Goal: Task Accomplishment & Management: Manage account settings

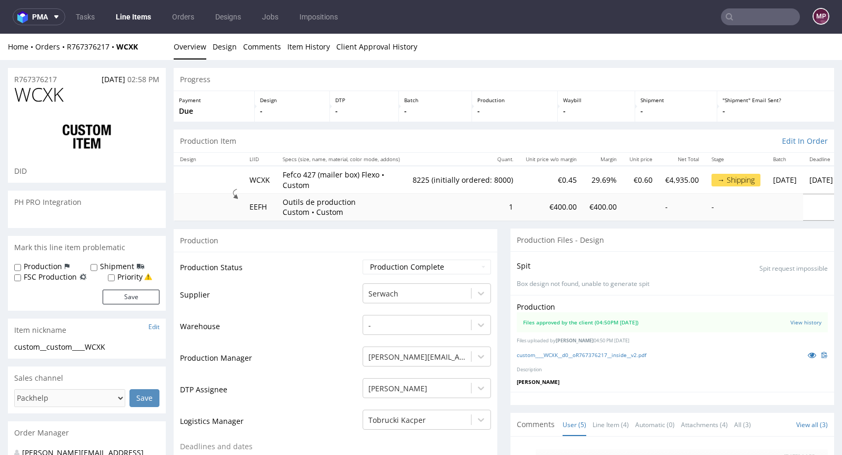
scroll to position [114, 0]
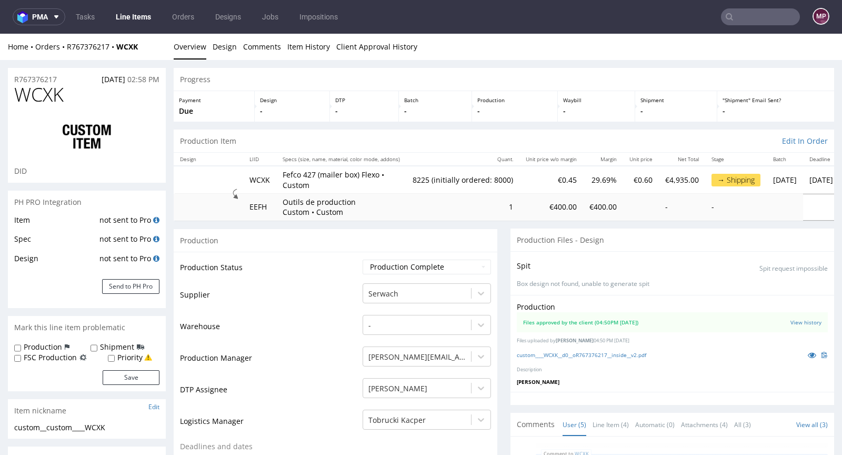
type input "8225"
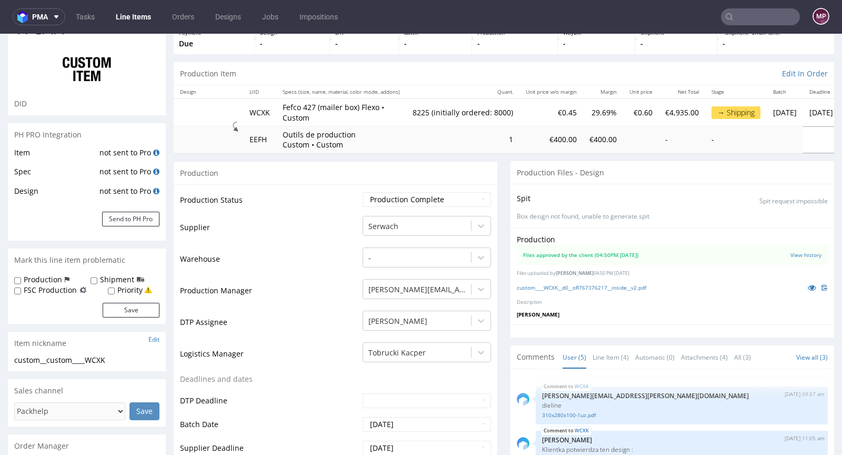
scroll to position [0, 0]
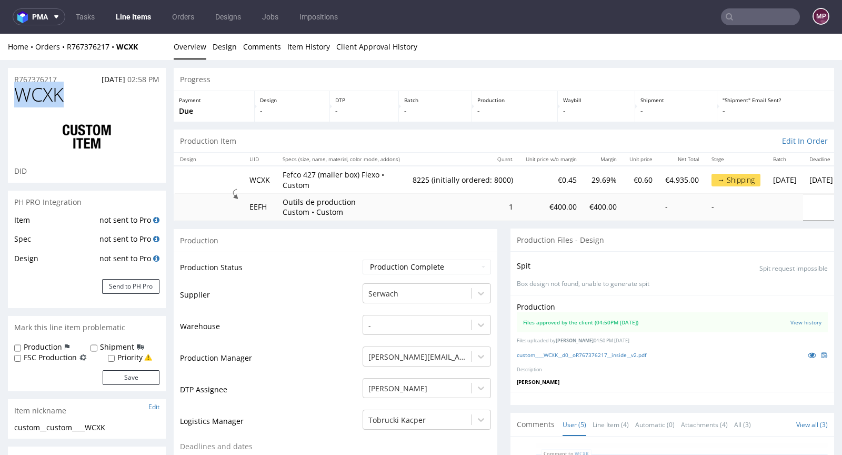
drag, startPoint x: 92, startPoint y: 94, endPoint x: 18, endPoint y: 95, distance: 73.7
click at [18, 95] on h1 "WCXK" at bounding box center [86, 94] width 145 height 21
copy span "WCXK"
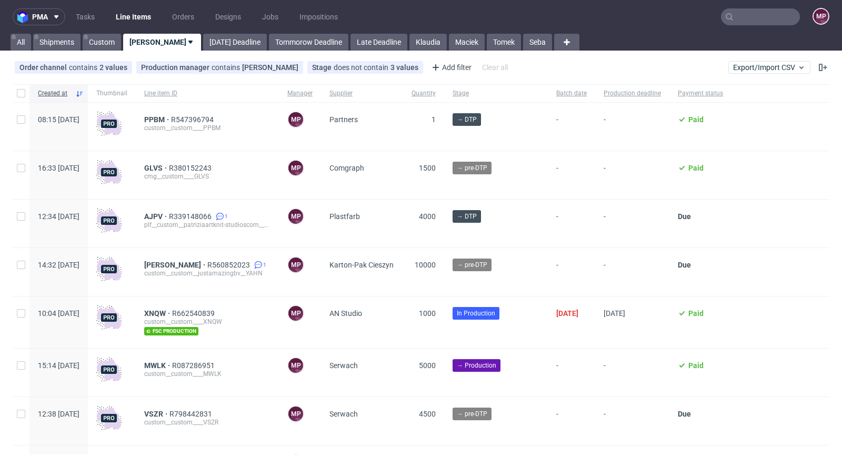
click at [760, 19] on input "text" at bounding box center [760, 16] width 79 height 17
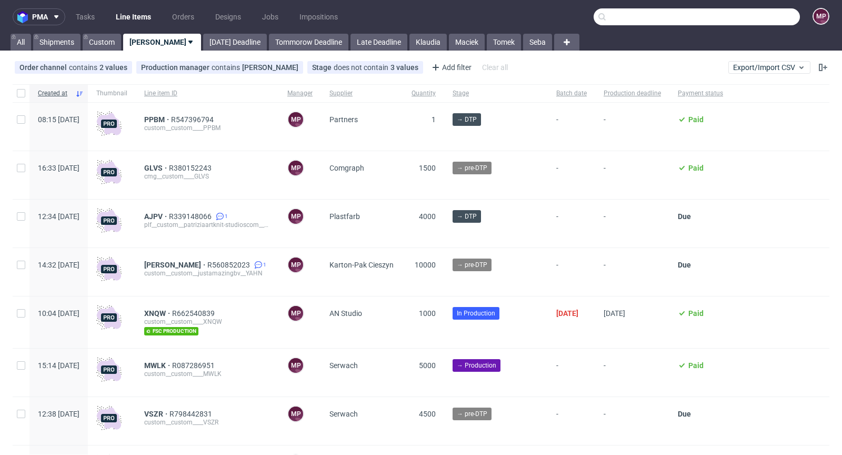
paste input "XNQW"
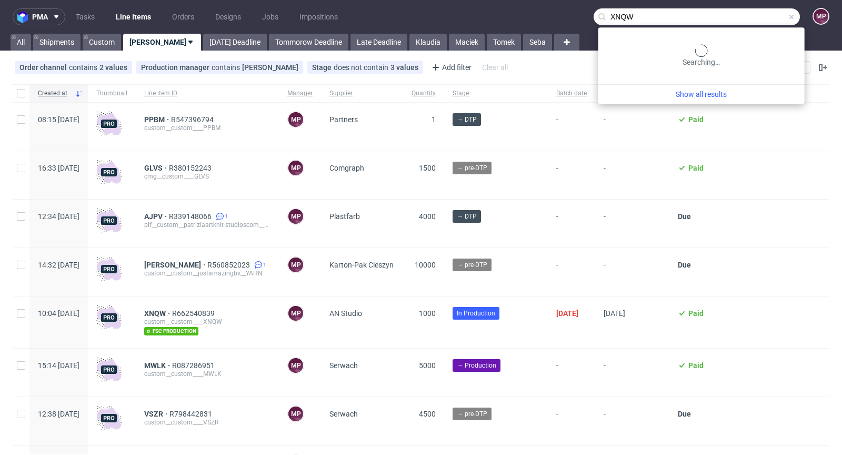
type input "XNQW"
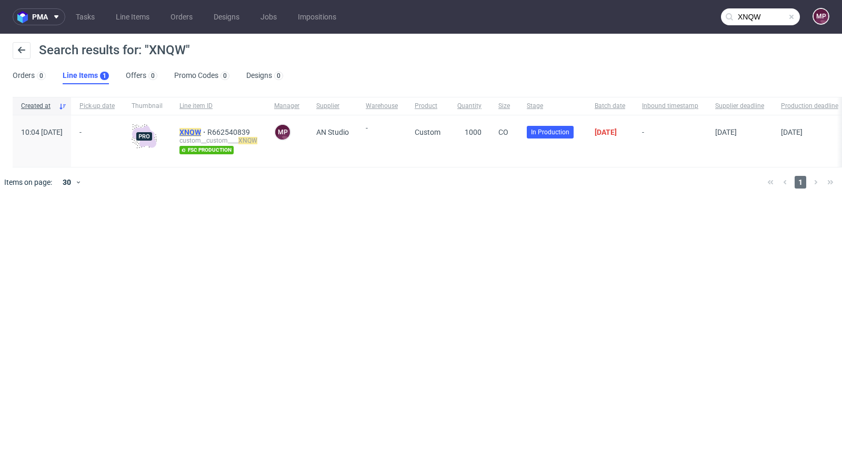
click at [201, 128] on mark "XNQW" at bounding box center [191, 132] width 22 height 8
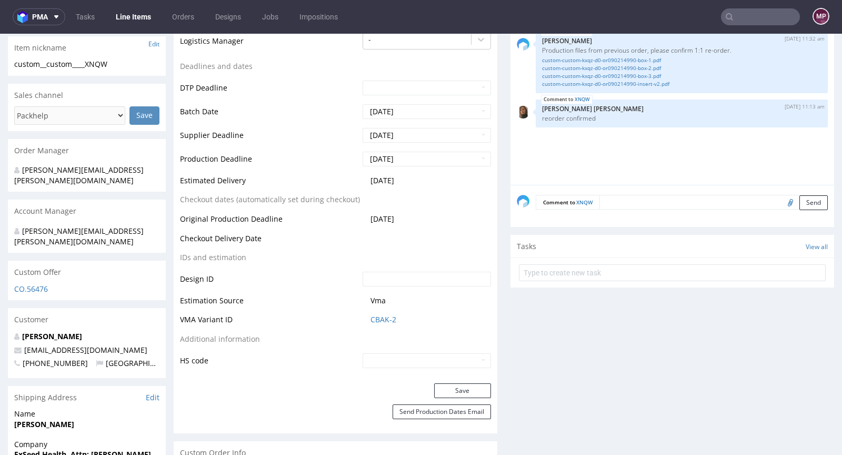
scroll to position [176, 0]
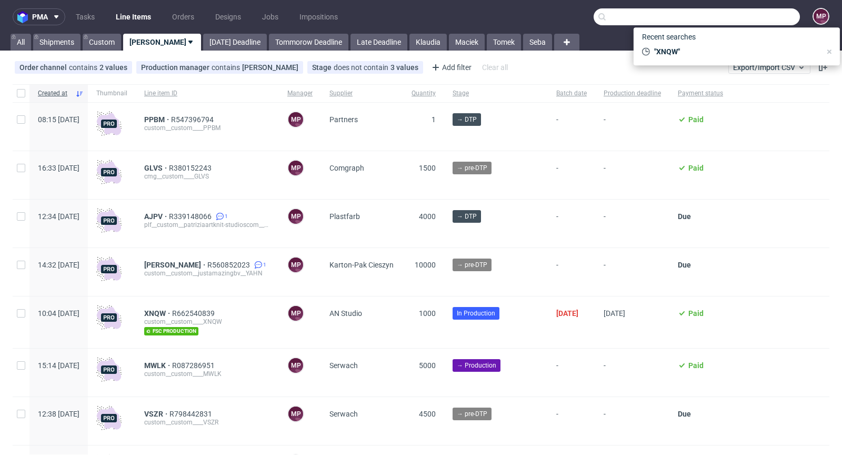
click at [756, 22] on input "text" at bounding box center [697, 16] width 206 height 17
paste input "ILIQ"
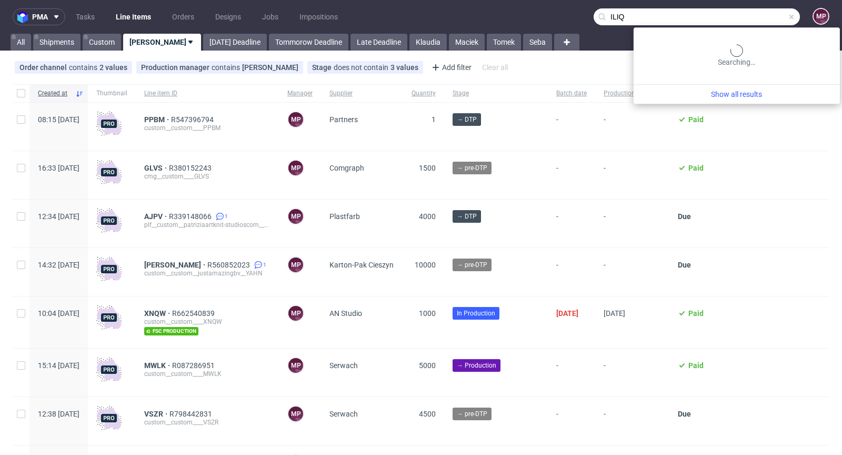
type input "ILIQ"
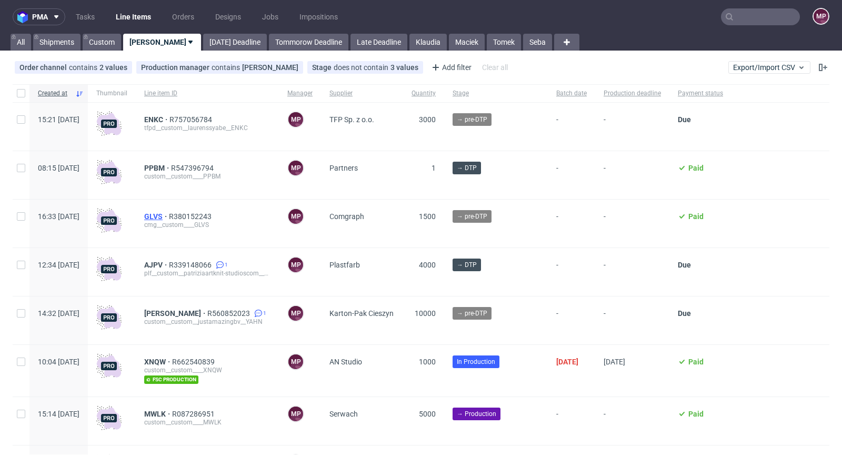
click at [169, 217] on span "GLVS" at bounding box center [156, 216] width 25 height 8
click at [170, 119] on span "ENKC" at bounding box center [156, 119] width 25 height 8
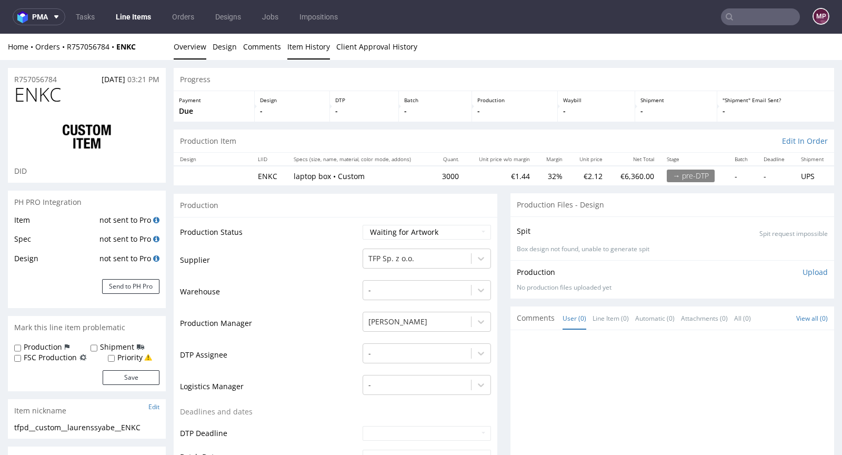
click at [323, 52] on link "Item History" at bounding box center [308, 47] width 43 height 26
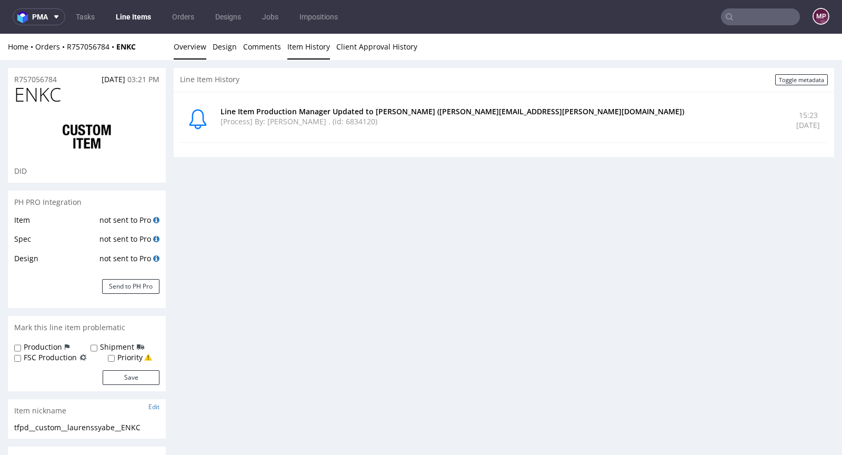
click at [188, 43] on link "Overview" at bounding box center [190, 47] width 33 height 26
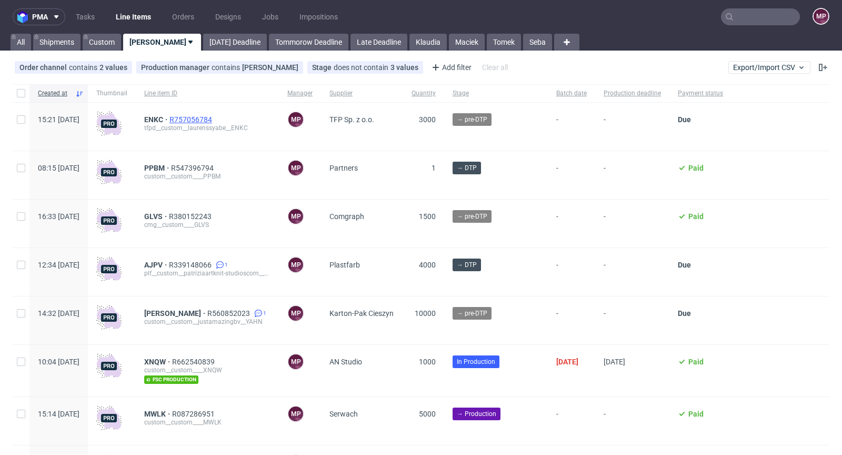
click at [214, 115] on span "R757056784" at bounding box center [192, 119] width 45 height 8
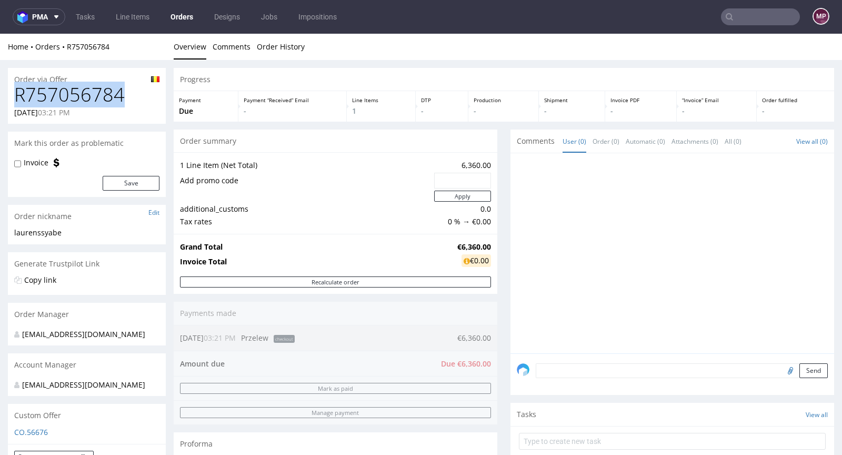
drag, startPoint x: 128, startPoint y: 97, endPoint x: 16, endPoint y: 93, distance: 112.3
click at [16, 93] on h1 "R757056784" at bounding box center [86, 94] width 145 height 21
copy h1 "R757056784"
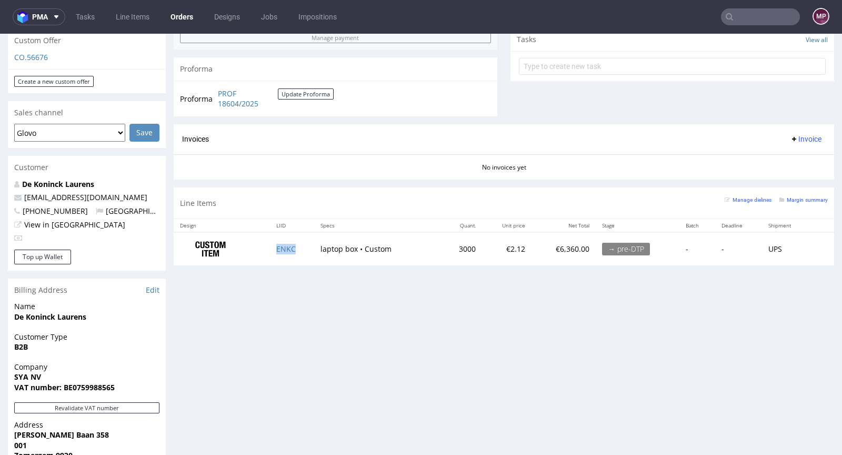
click at [304, 250] on td "ENKC" at bounding box center [292, 248] width 44 height 33
copy link "ENKC"
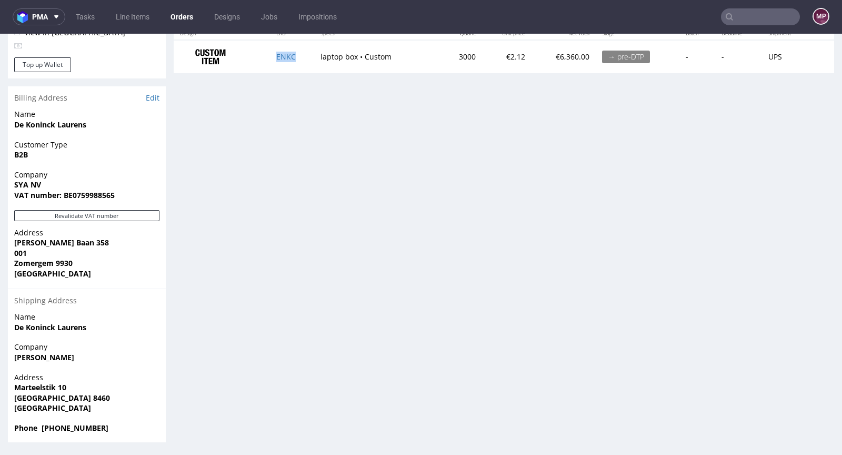
scroll to position [0, 0]
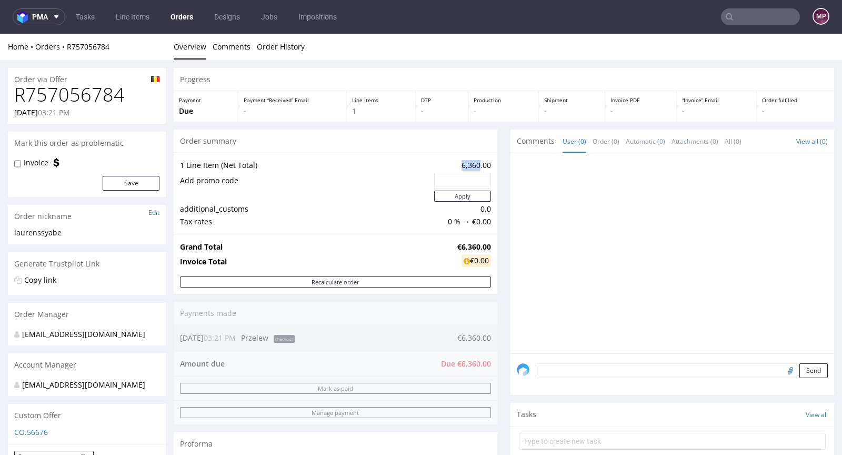
drag, startPoint x: 453, startPoint y: 163, endPoint x: 471, endPoint y: 163, distance: 17.9
click at [471, 163] on td "6,360.00" at bounding box center [461, 165] width 59 height 13
copy td "6,360"
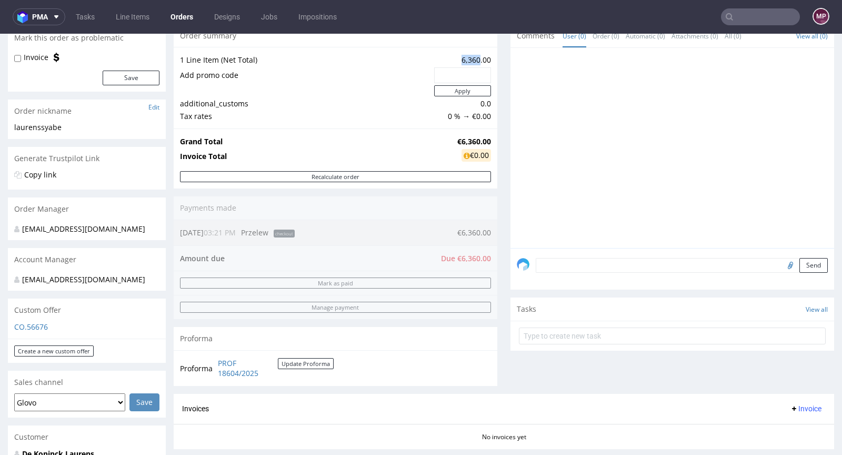
scroll to position [320, 0]
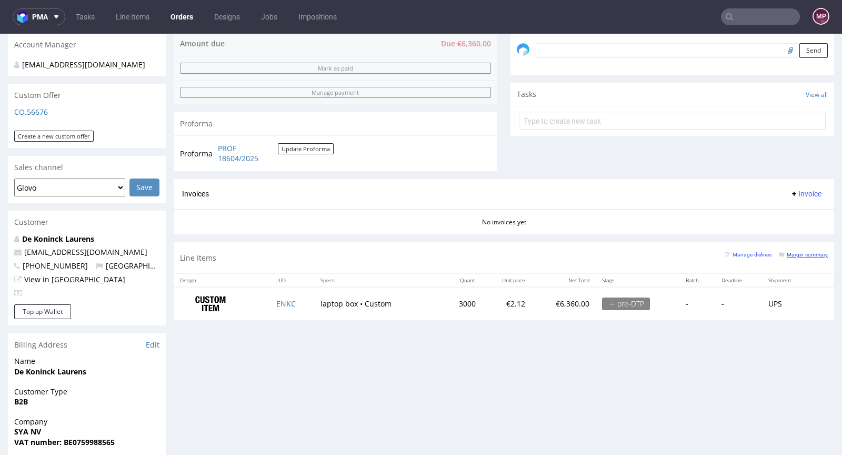
click at [799, 252] on small "Margin summary" at bounding box center [804, 255] width 48 height 6
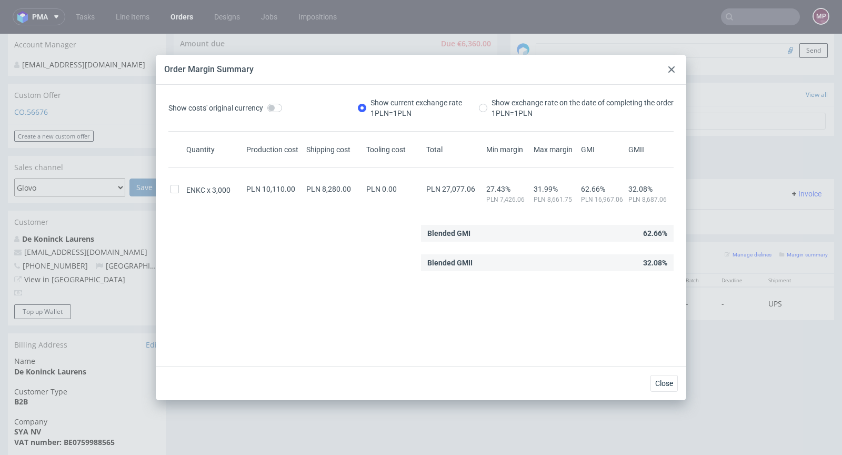
drag, startPoint x: 673, startPoint y: 73, endPoint x: 582, endPoint y: 90, distance: 92.1
click at [673, 73] on div at bounding box center [672, 69] width 13 height 13
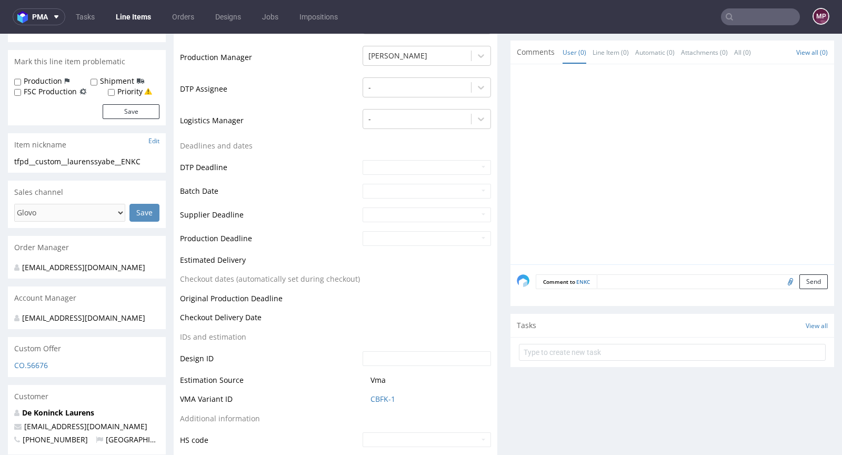
scroll to position [315, 0]
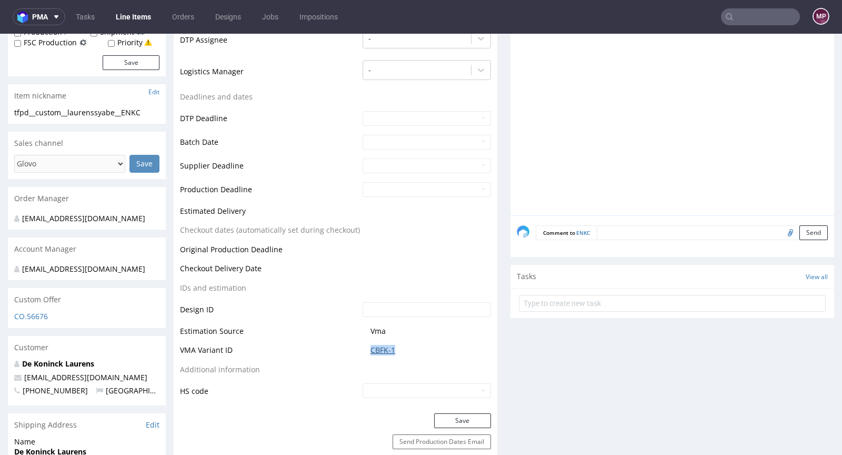
drag, startPoint x: 395, startPoint y: 350, endPoint x: 368, endPoint y: 348, distance: 27.5
click at [371, 348] on span "CBFK-1" at bounding box center [431, 350] width 121 height 11
copy link "CBFK-1"
click at [384, 348] on link "CBFK-1" at bounding box center [383, 350] width 25 height 11
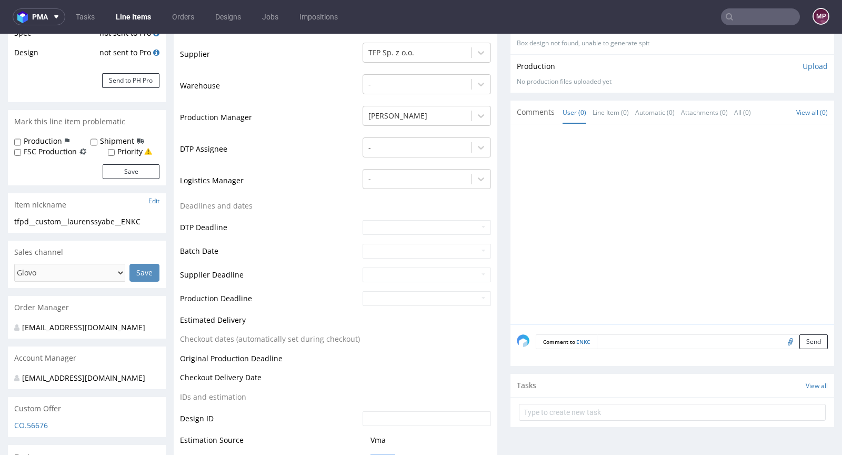
scroll to position [0, 0]
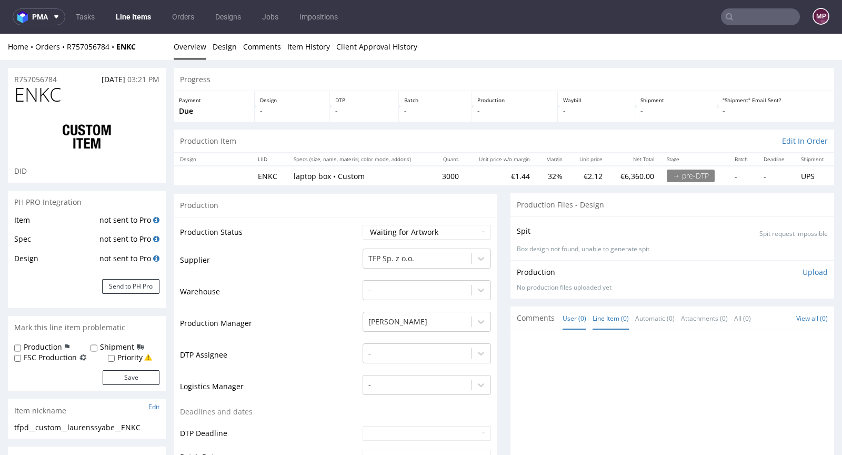
click at [600, 310] on link "Line Item (0)" at bounding box center [611, 318] width 36 height 23
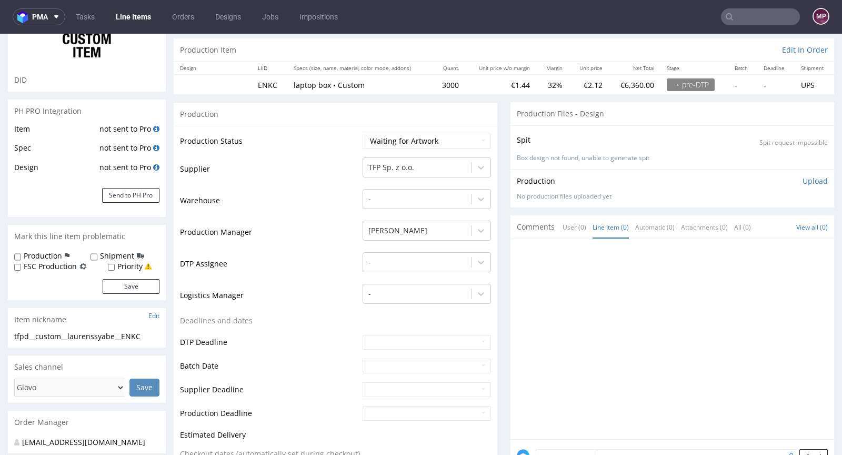
scroll to position [180, 0]
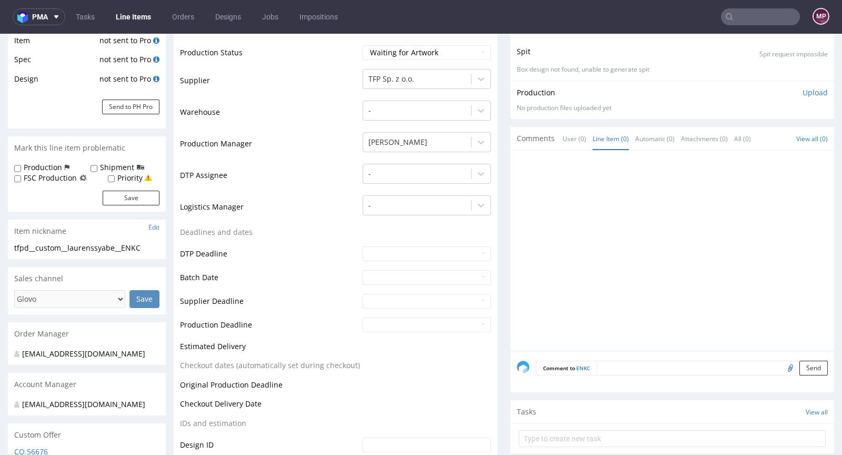
click at [620, 366] on textarea at bounding box center [712, 368] width 231 height 15
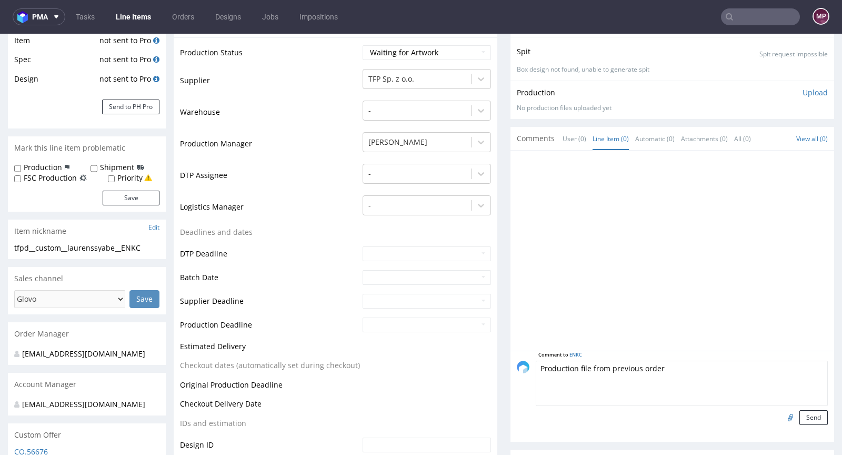
type textarea "Production file from previous order"
click at [782, 417] on input "file" at bounding box center [789, 417] width 15 height 14
type input "C:\fakepath\tfpd-custom-eays-d0-or852084703-inside-2.pdf"
click at [690, 368] on textarea "Production file from previous order" at bounding box center [682, 383] width 292 height 45
type textarea "Production file from previous order. Please confirm re-order 1:1"
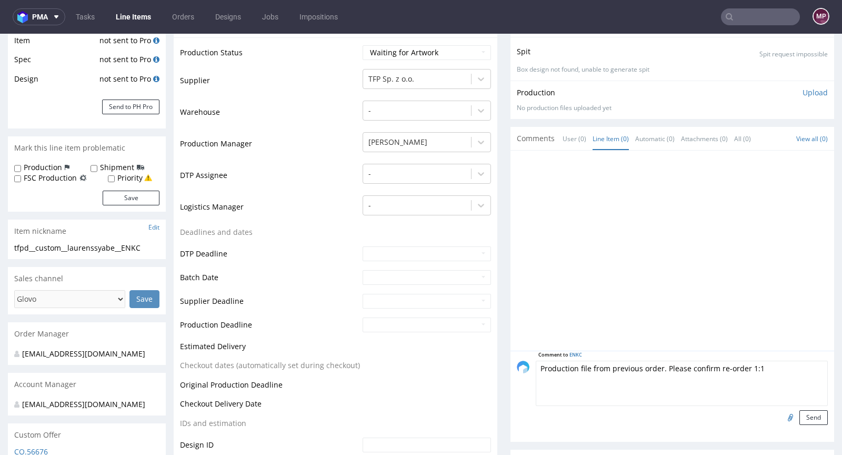
click at [782, 410] on input "file" at bounding box center [789, 417] width 15 height 14
click at [800, 419] on button "Send" at bounding box center [814, 417] width 28 height 15
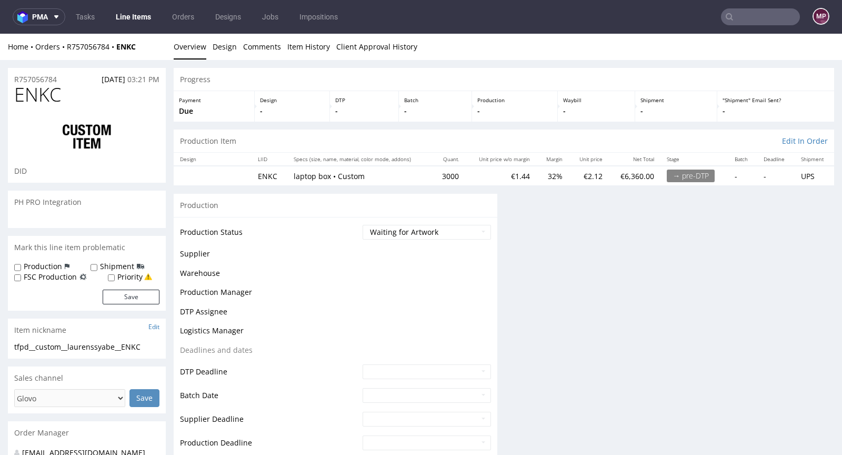
scroll to position [0, 0]
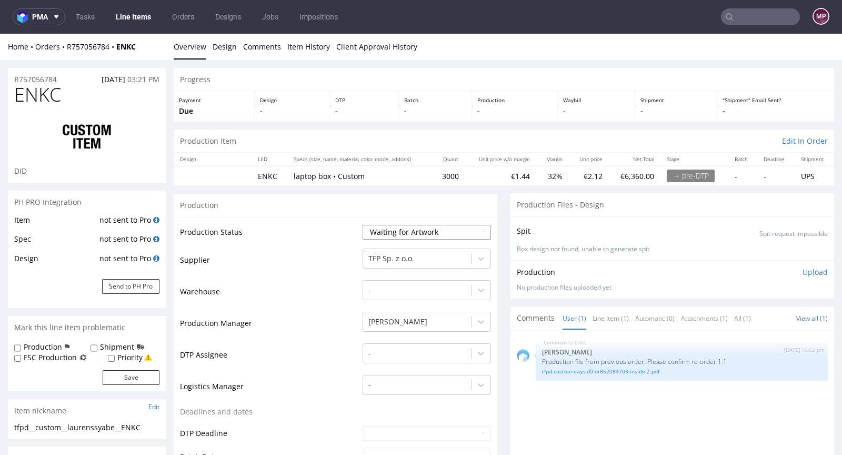
click at [421, 225] on select "Waiting for Artwork Waiting for Diecut Waiting for Mockup Waiting for DTP Waiti…" at bounding box center [427, 232] width 128 height 15
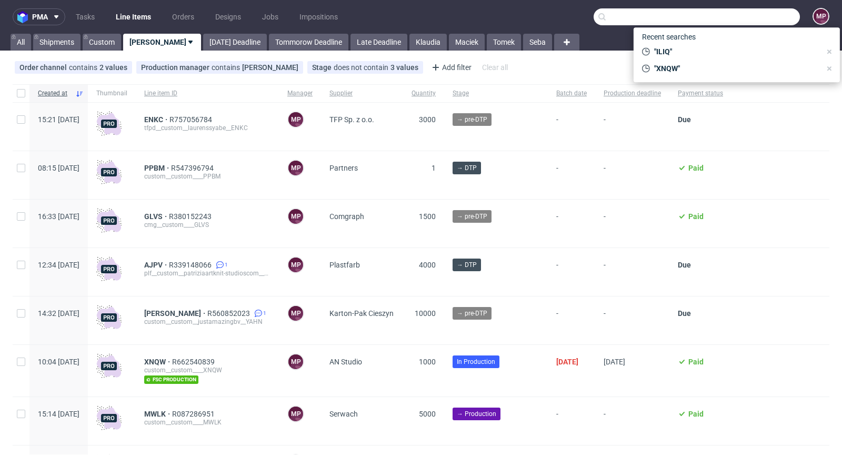
click at [753, 21] on input "text" at bounding box center [697, 16] width 206 height 17
paste input "IGGM"
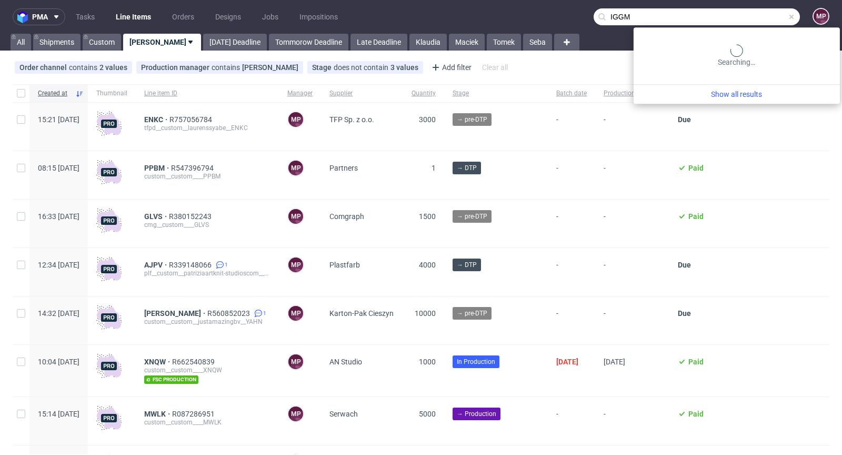
type input "IGGM"
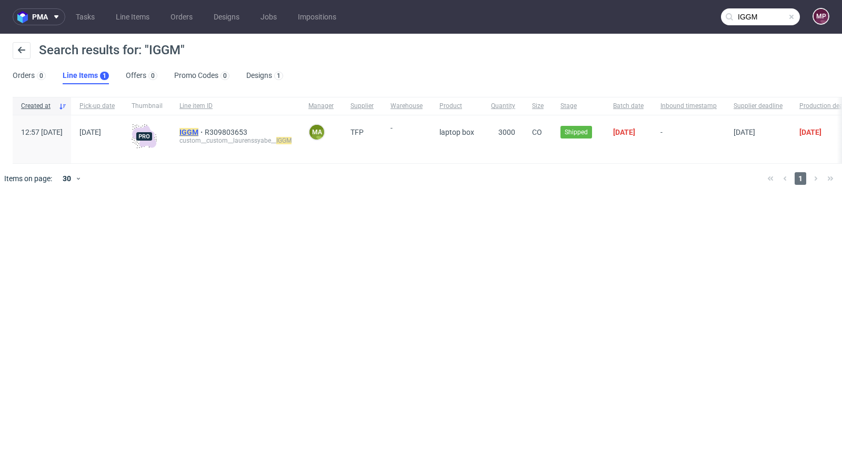
click at [199, 128] on mark "IGGM" at bounding box center [189, 132] width 19 height 8
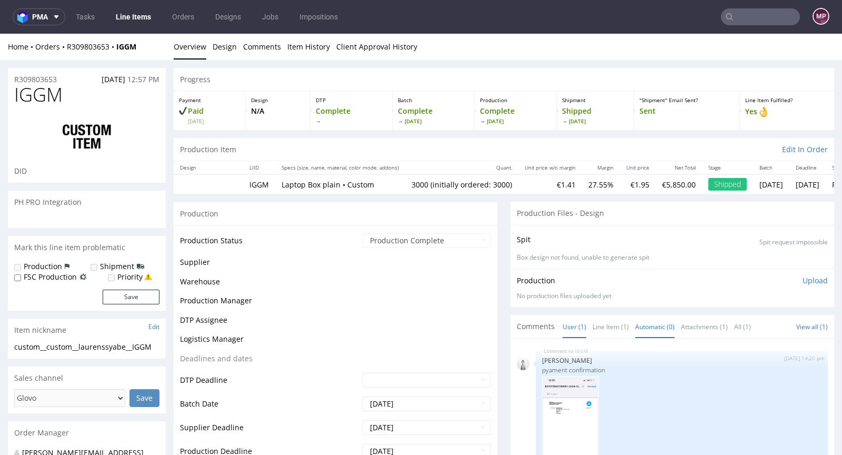
select select "in_progress"
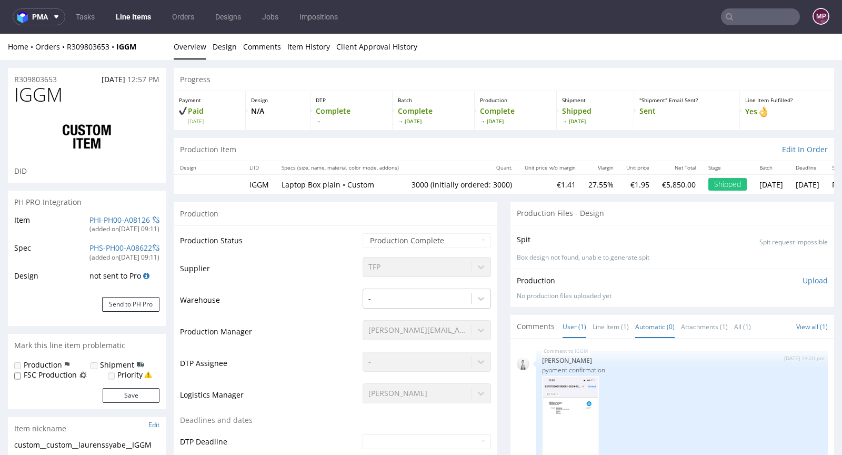
type input "3000"
click at [611, 329] on link "Line Item (1)" at bounding box center [611, 326] width 36 height 23
click at [127, 216] on link "PHI-PH00-A08126" at bounding box center [120, 220] width 61 height 10
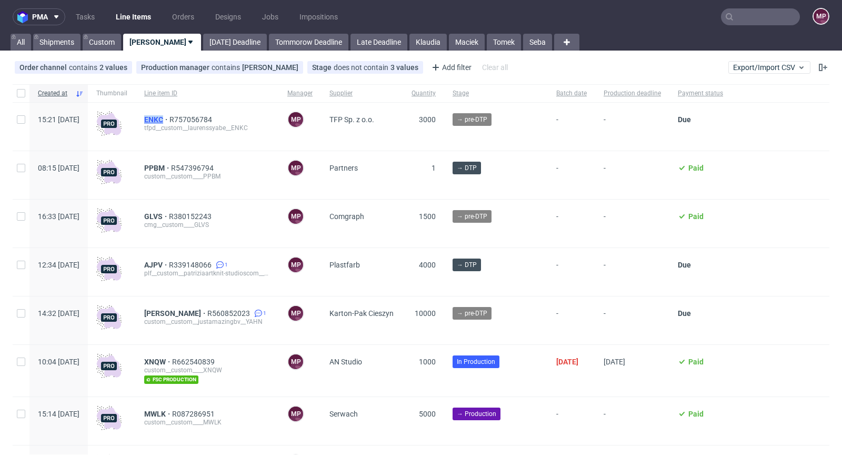
drag, startPoint x: 170, startPoint y: 121, endPoint x: 193, endPoint y: 118, distance: 23.9
click at [193, 118] on div "ENKC R757056784 tfpd__custom__laurenssyabe__ENKC" at bounding box center [207, 127] width 143 height 48
copy span "ENKC"
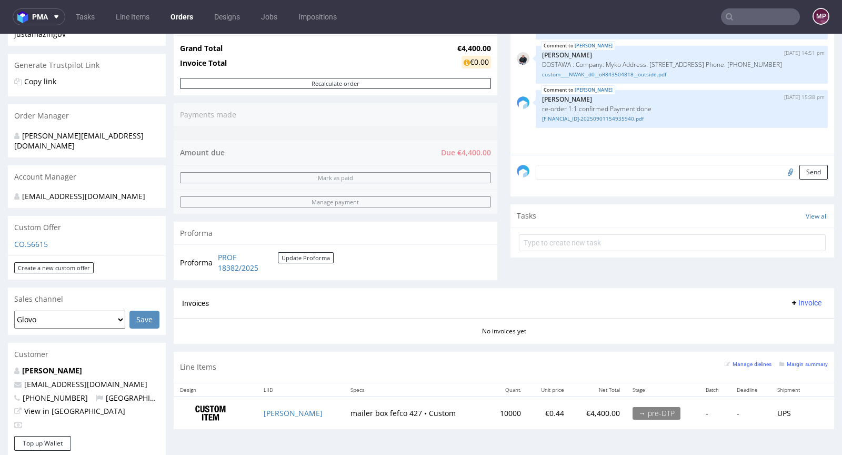
scroll to position [263, 0]
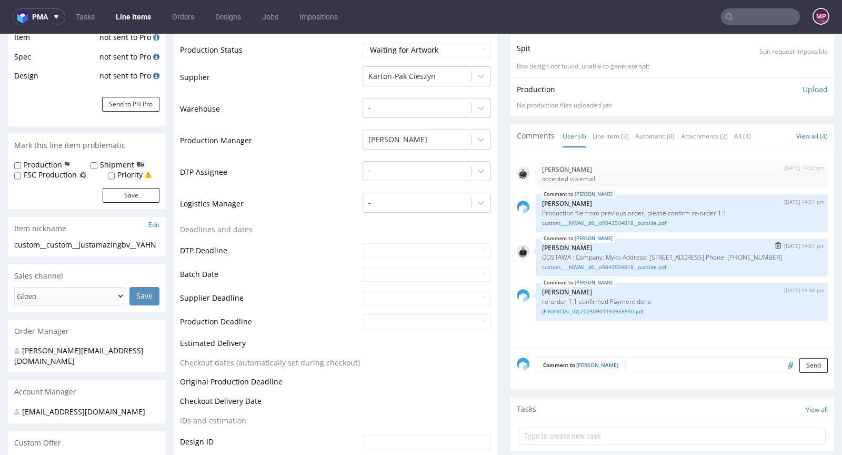
scroll to position [201, 0]
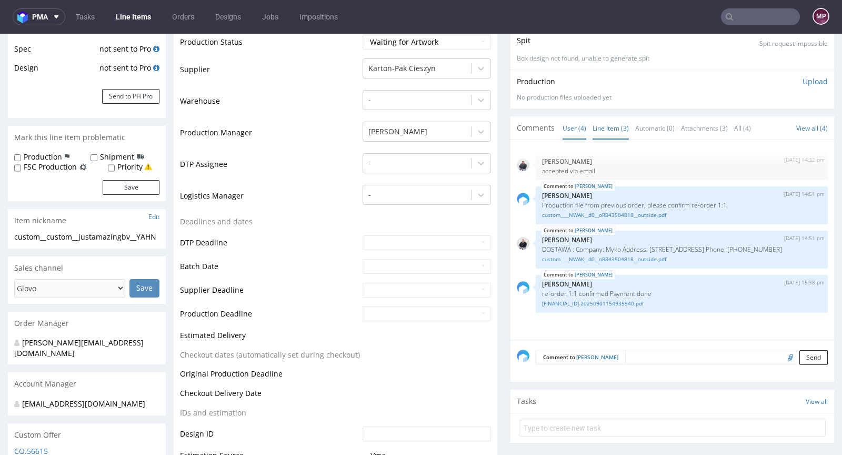
click at [610, 118] on link "Line Item (3)" at bounding box center [611, 128] width 36 height 23
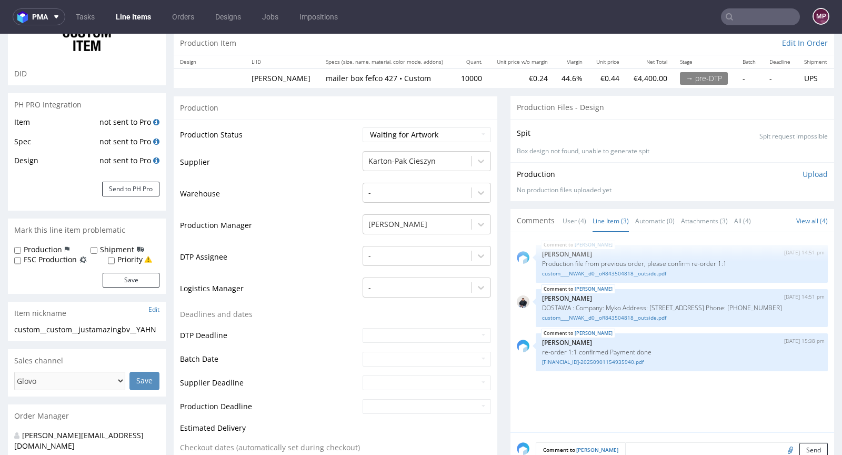
scroll to position [105, 0]
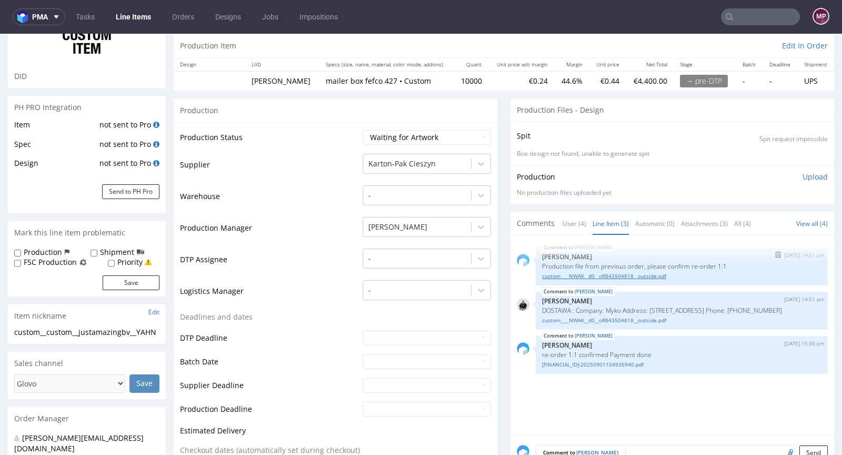
click at [563, 272] on link "custom____NWAK__d0__oR843504818__outside.pdf" at bounding box center [682, 276] width 280 height 8
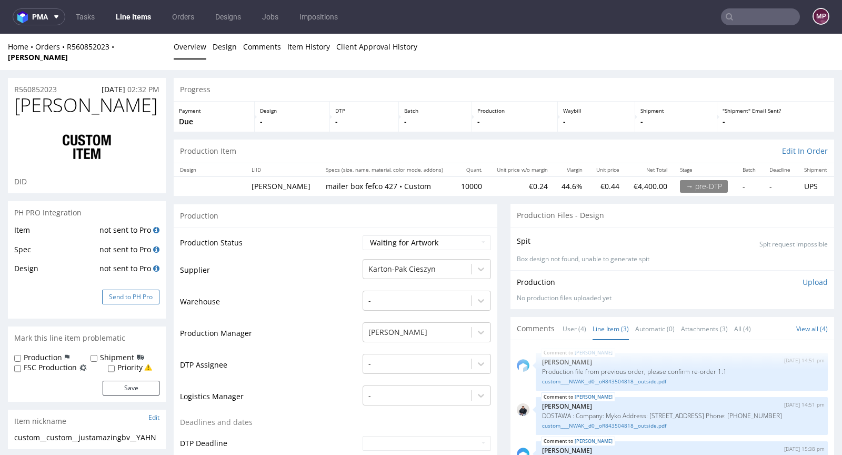
click at [138, 290] on button "Send to PH Pro" at bounding box center [130, 297] width 57 height 15
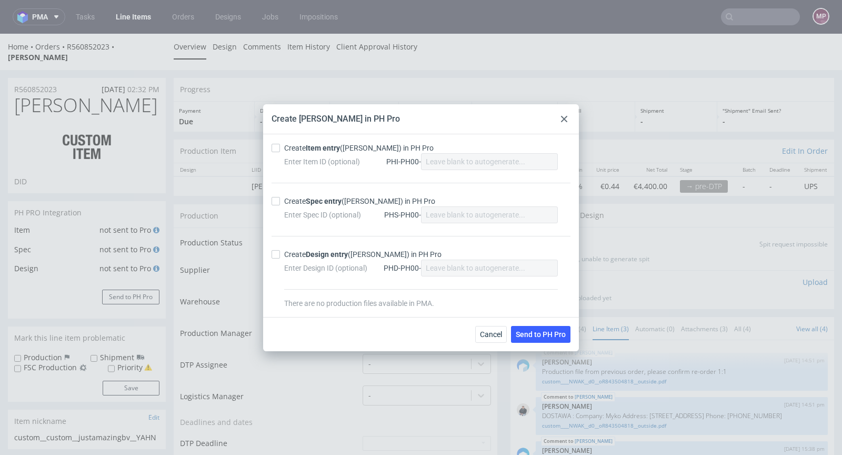
click at [295, 144] on div "Create Item entry (YAHN) in PH Pro" at bounding box center [359, 148] width 150 height 11
click at [280, 144] on input "Create Item entry (YAHN) in PH Pro" at bounding box center [276, 148] width 8 height 8
checkbox input "true"
click at [298, 206] on div "Enter Spec ID (optional) PHS-PH00-" at bounding box center [421, 214] width 274 height 17
click at [299, 203] on div "Create Spec entry (YAHN) in PH Pro" at bounding box center [359, 201] width 151 height 11
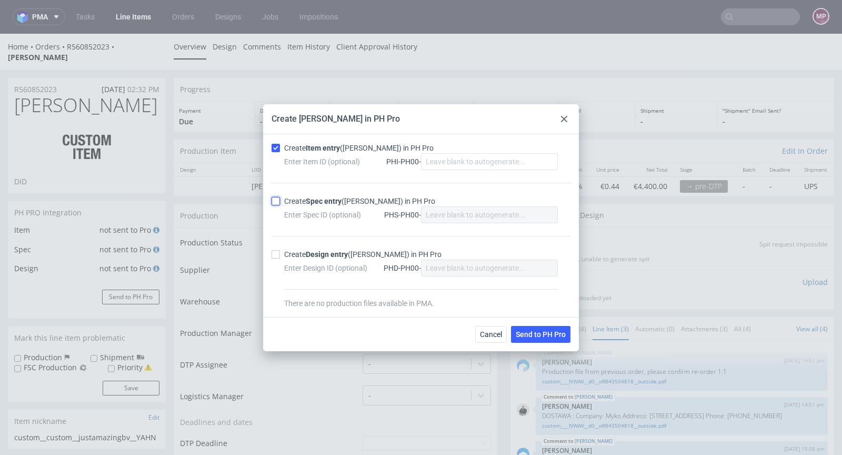
click at [280, 203] on input "Create Spec entry (YAHN) in PH Pro" at bounding box center [276, 201] width 8 height 8
checkbox input "true"
click at [541, 334] on span "Send to PH Pro" at bounding box center [541, 334] width 50 height 7
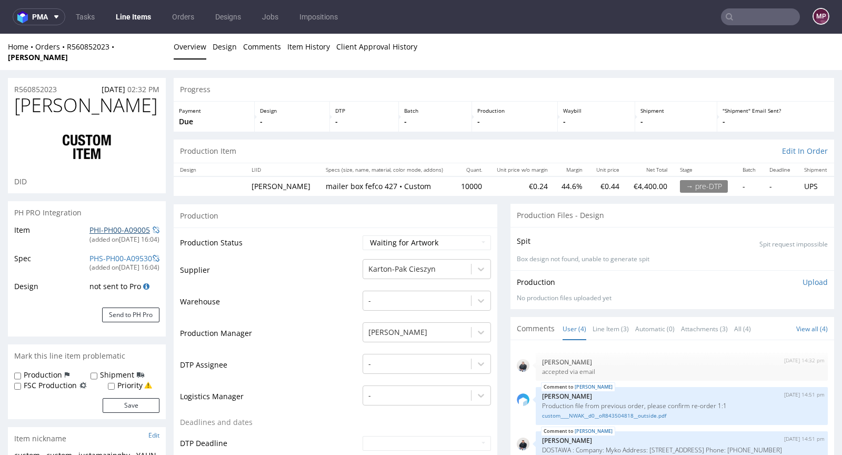
click at [127, 225] on link "PHI-PH00-A09005" at bounding box center [120, 230] width 61 height 10
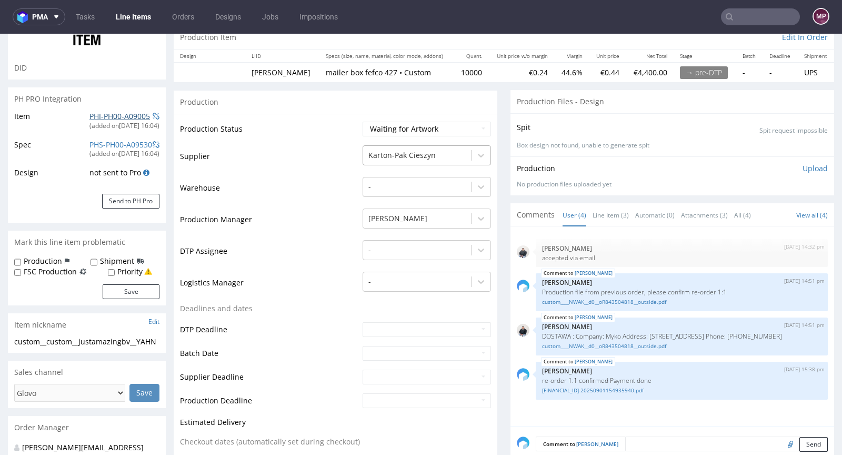
scroll to position [343, 0]
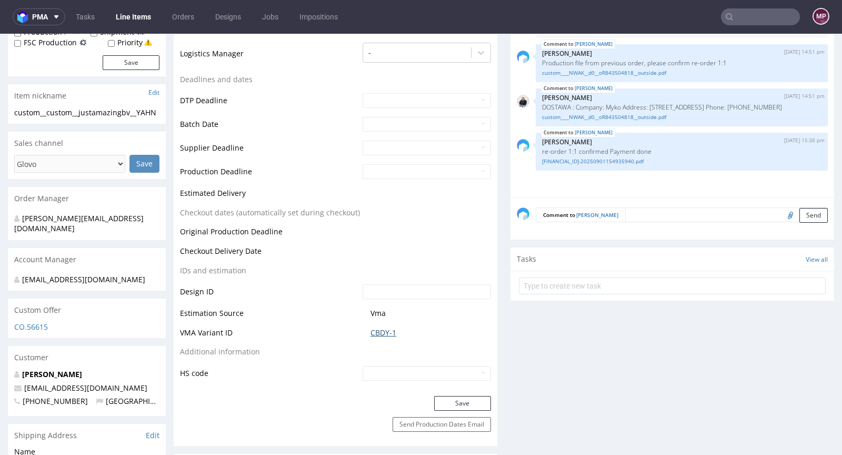
click at [371, 328] on link "CBDY-1" at bounding box center [384, 333] width 26 height 11
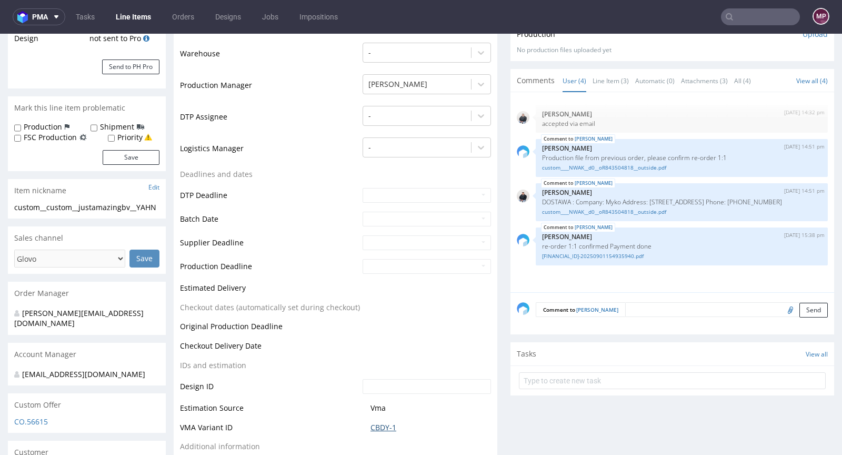
scroll to position [0, 0]
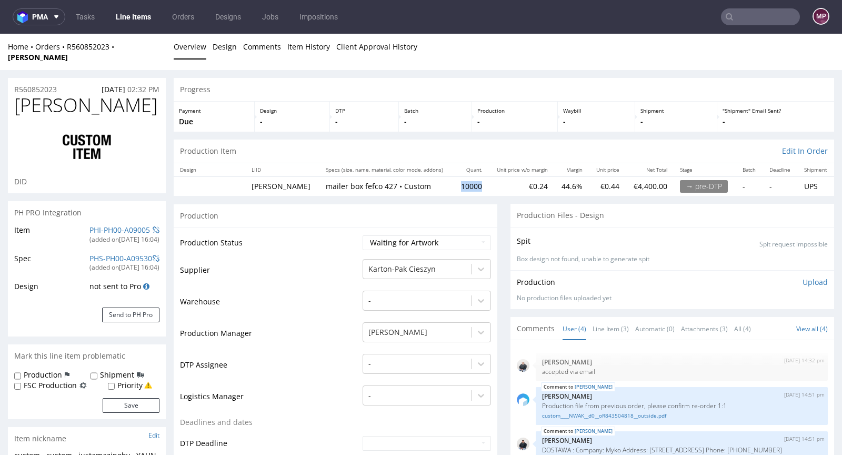
drag, startPoint x: 428, startPoint y: 173, endPoint x: 455, endPoint y: 176, distance: 27.0
click at [455, 176] on td "10000" at bounding box center [471, 185] width 35 height 19
copy td "10000"
drag, startPoint x: 88, startPoint y: 95, endPoint x: 19, endPoint y: 95, distance: 69.0
click at [19, 95] on h1 "[PERSON_NAME]" at bounding box center [86, 105] width 145 height 21
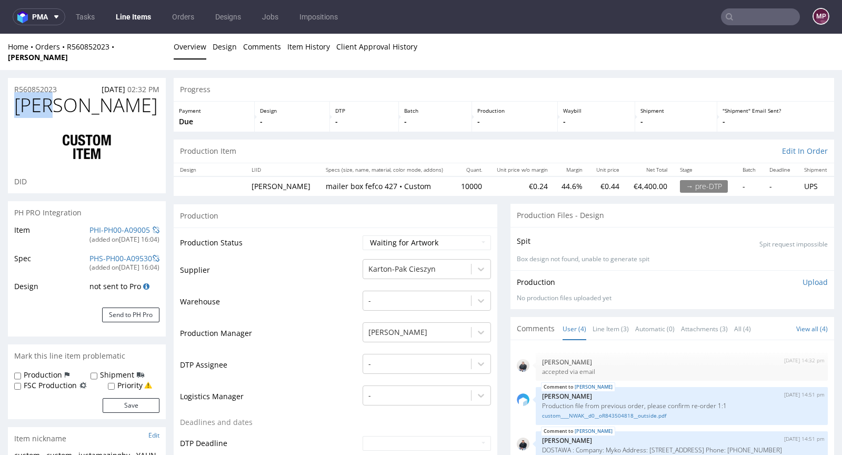
copy span "[PERSON_NAME]"
drag, startPoint x: 67, startPoint y: 76, endPoint x: 13, endPoint y: 77, distance: 53.7
click at [13, 78] on div "R560852023 29.08.2025 02:32 PM" at bounding box center [87, 86] width 158 height 17
copy p "R560852023"
drag, startPoint x: 85, startPoint y: 100, endPoint x: 0, endPoint y: 88, distance: 85.6
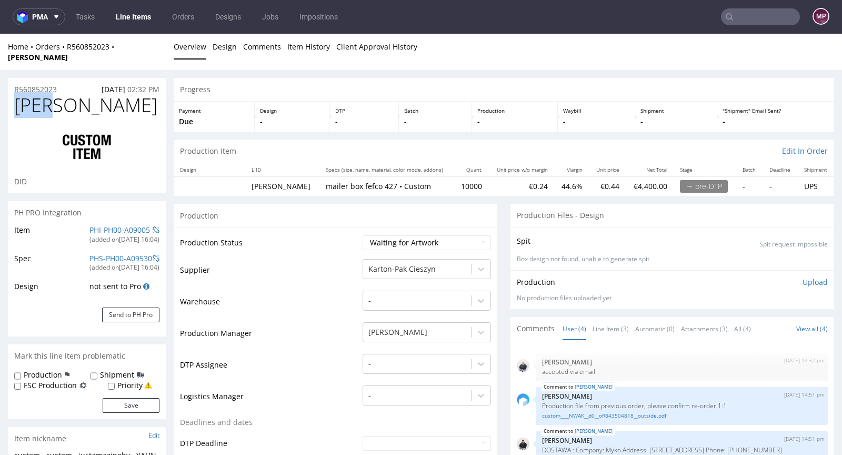
copy span "[PERSON_NAME]"
click at [394, 235] on select "Waiting for Artwork Waiting for Diecut Waiting for Mockup Waiting for DTP Waiti…" at bounding box center [427, 242] width 128 height 15
select select "production_in_process"
click at [363, 235] on select "Waiting for Artwork Waiting for Diecut Waiting for Mockup Waiting for DTP Waiti…" at bounding box center [427, 242] width 128 height 15
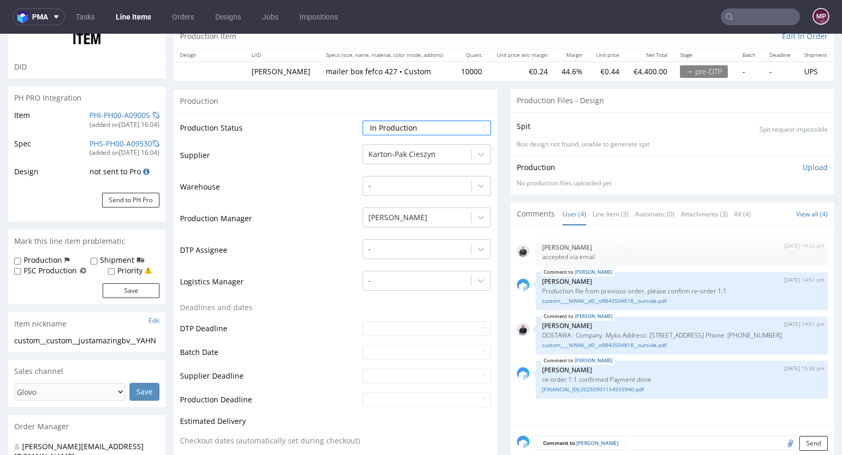
scroll to position [116, 0]
click at [375, 344] on input "text" at bounding box center [427, 351] width 128 height 15
click at [420, 244] on td "3" at bounding box center [418, 245] width 16 height 16
type input "2025-09-03"
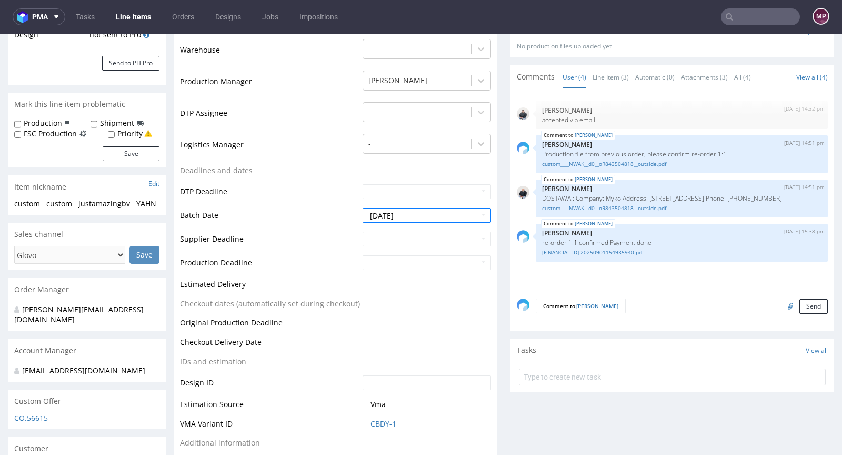
scroll to position [328, 0]
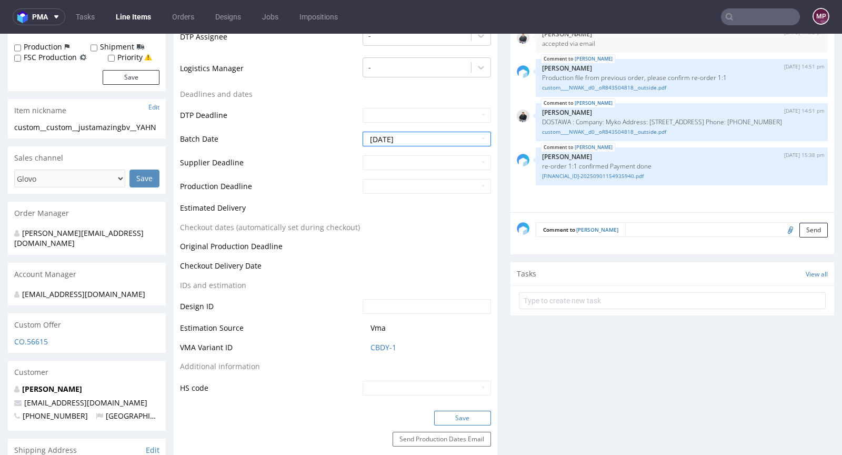
click at [452, 411] on button "Save" at bounding box center [462, 418] width 57 height 15
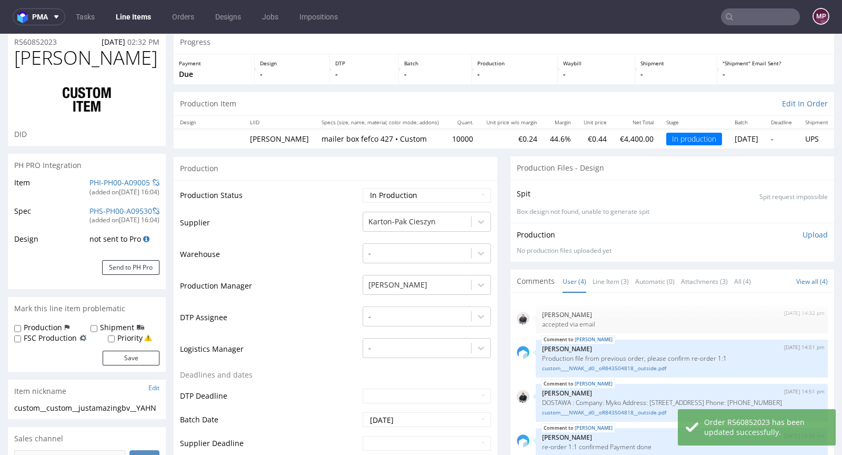
scroll to position [0, 0]
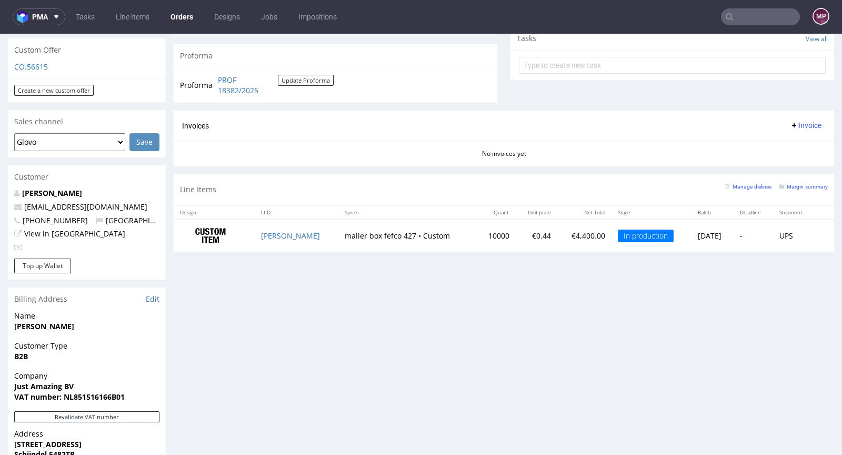
scroll to position [376, 0]
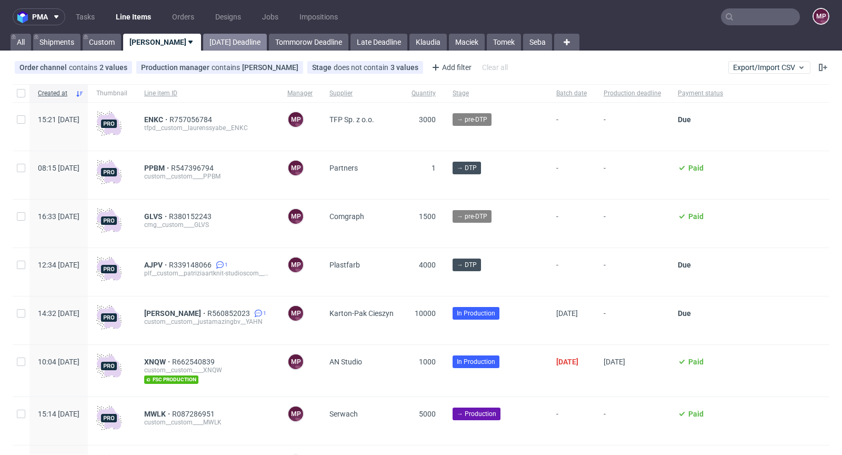
click at [203, 38] on link "[DATE] Deadline" at bounding box center [235, 42] width 64 height 17
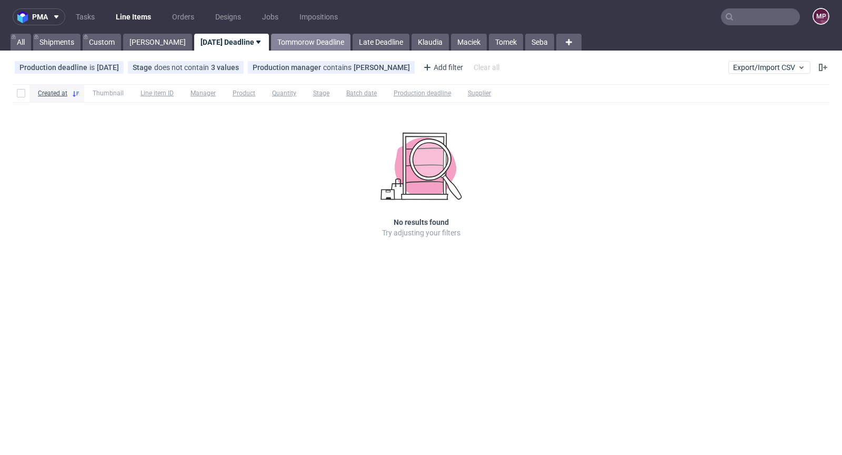
click at [285, 40] on link "Tommorow Deadline" at bounding box center [311, 42] width 80 height 17
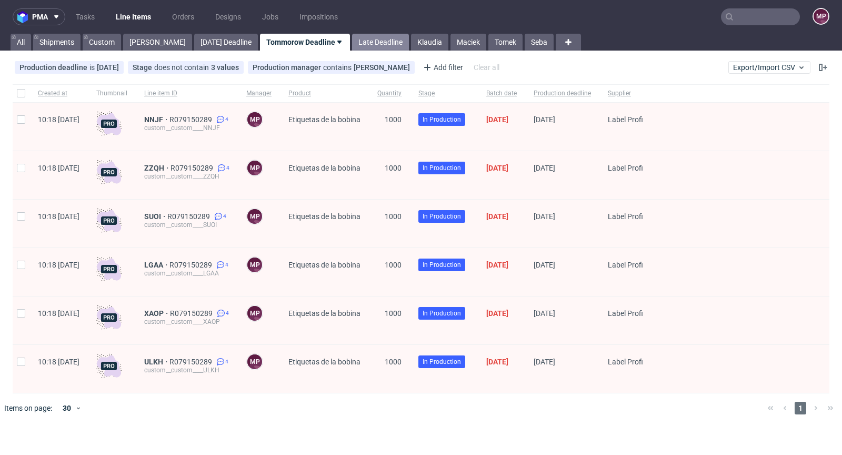
click at [357, 43] on link "Late Deadline" at bounding box center [380, 42] width 57 height 17
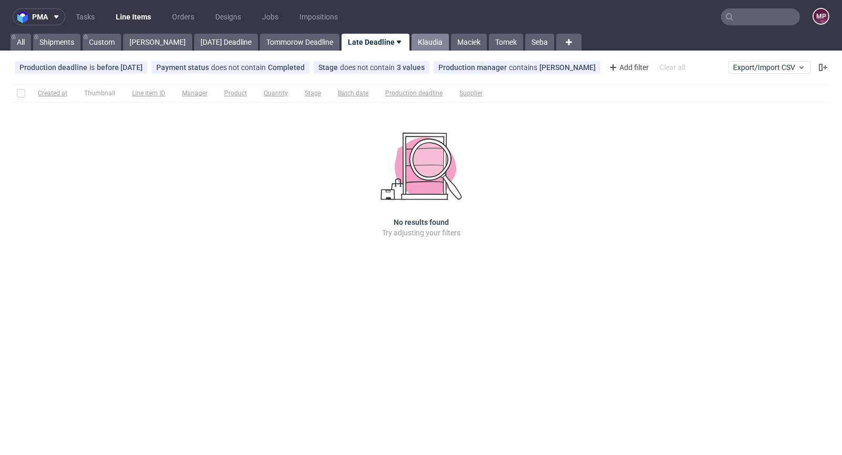
click at [412, 43] on link "Klaudia" at bounding box center [430, 42] width 37 height 17
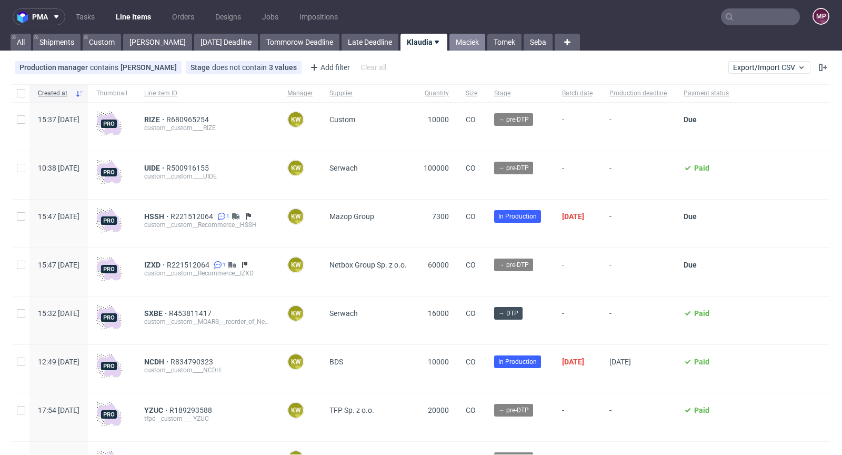
click at [450, 38] on link "Maciek" at bounding box center [468, 42] width 36 height 17
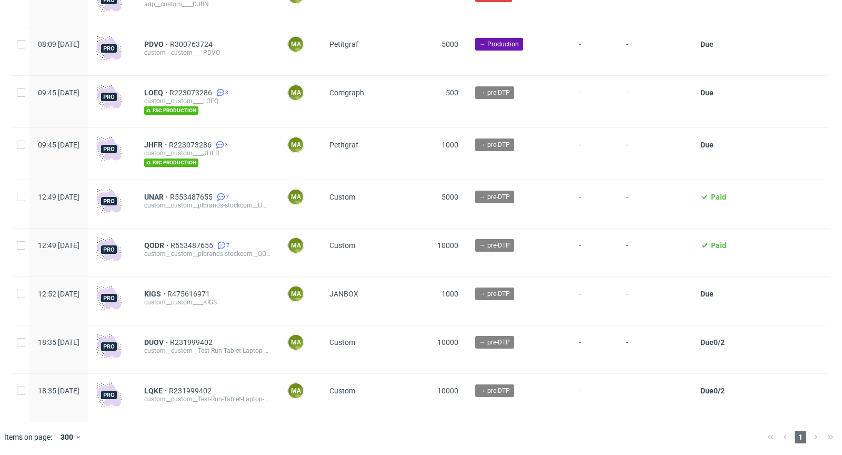
scroll to position [2271, 0]
